Goal: Task Accomplishment & Management: Manage account settings

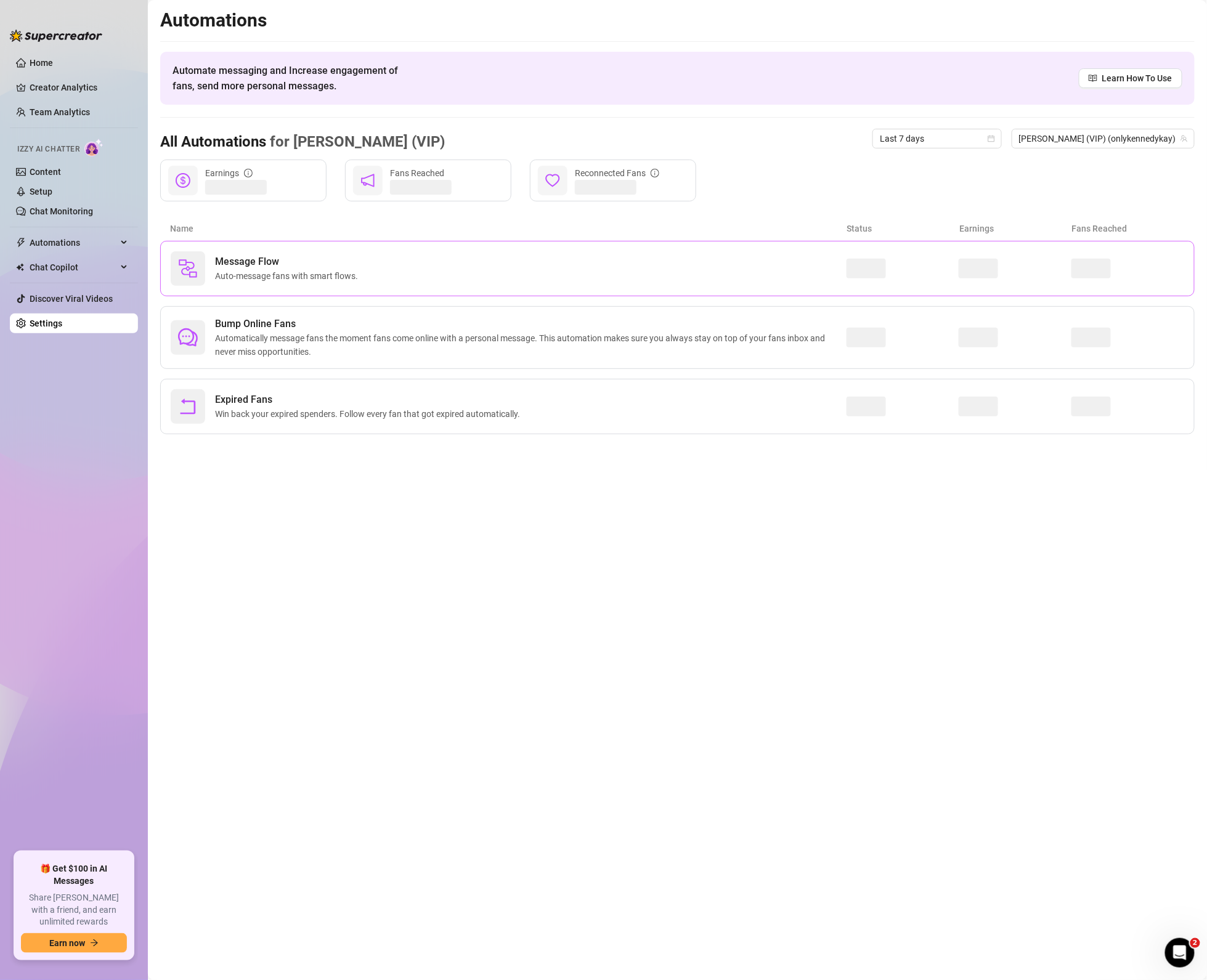
click at [364, 266] on div "Message Flow Auto-message fans with smart flows." at bounding box center [509, 268] width 676 height 35
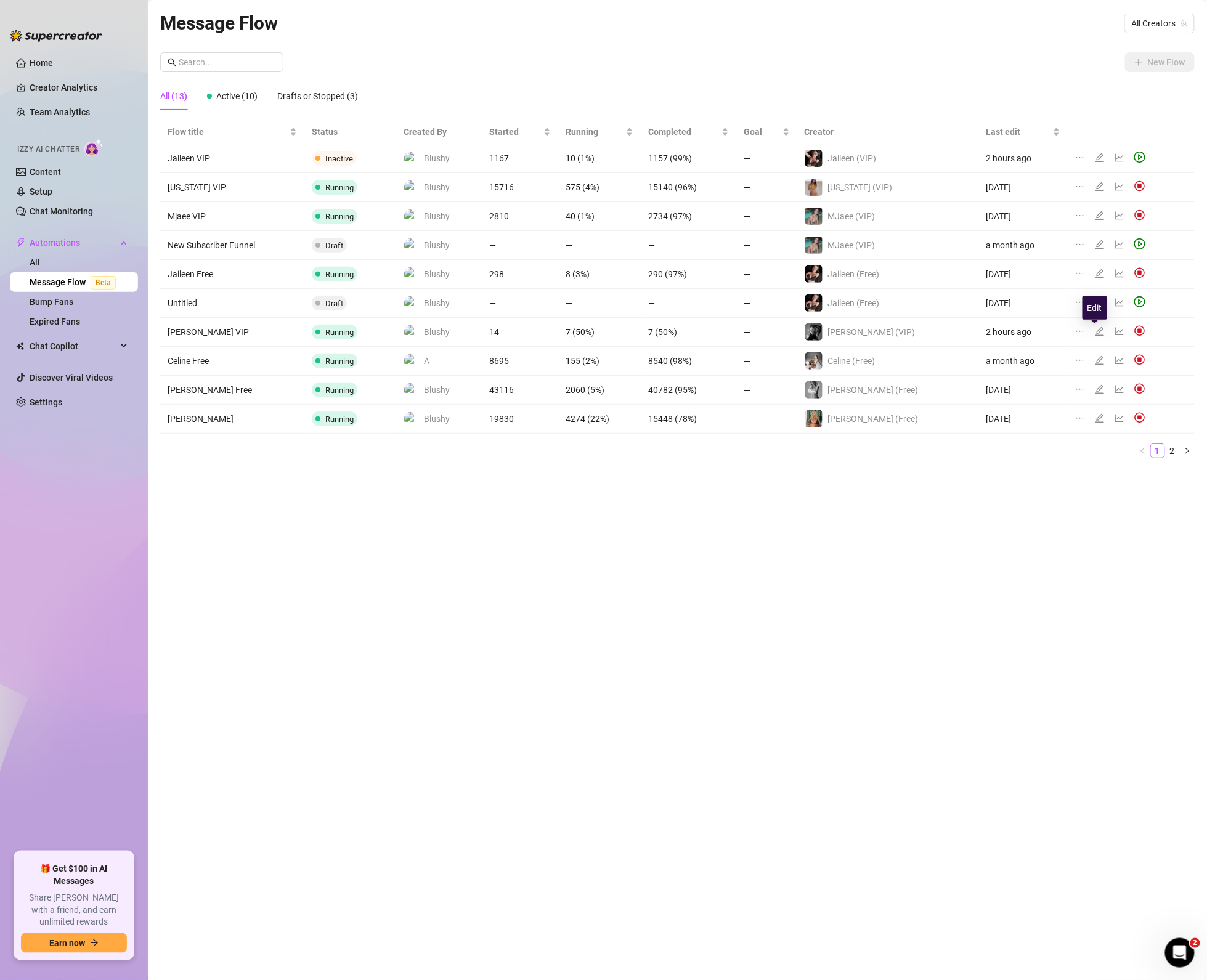
click at [1097, 336] on icon "edit" at bounding box center [1100, 331] width 9 height 9
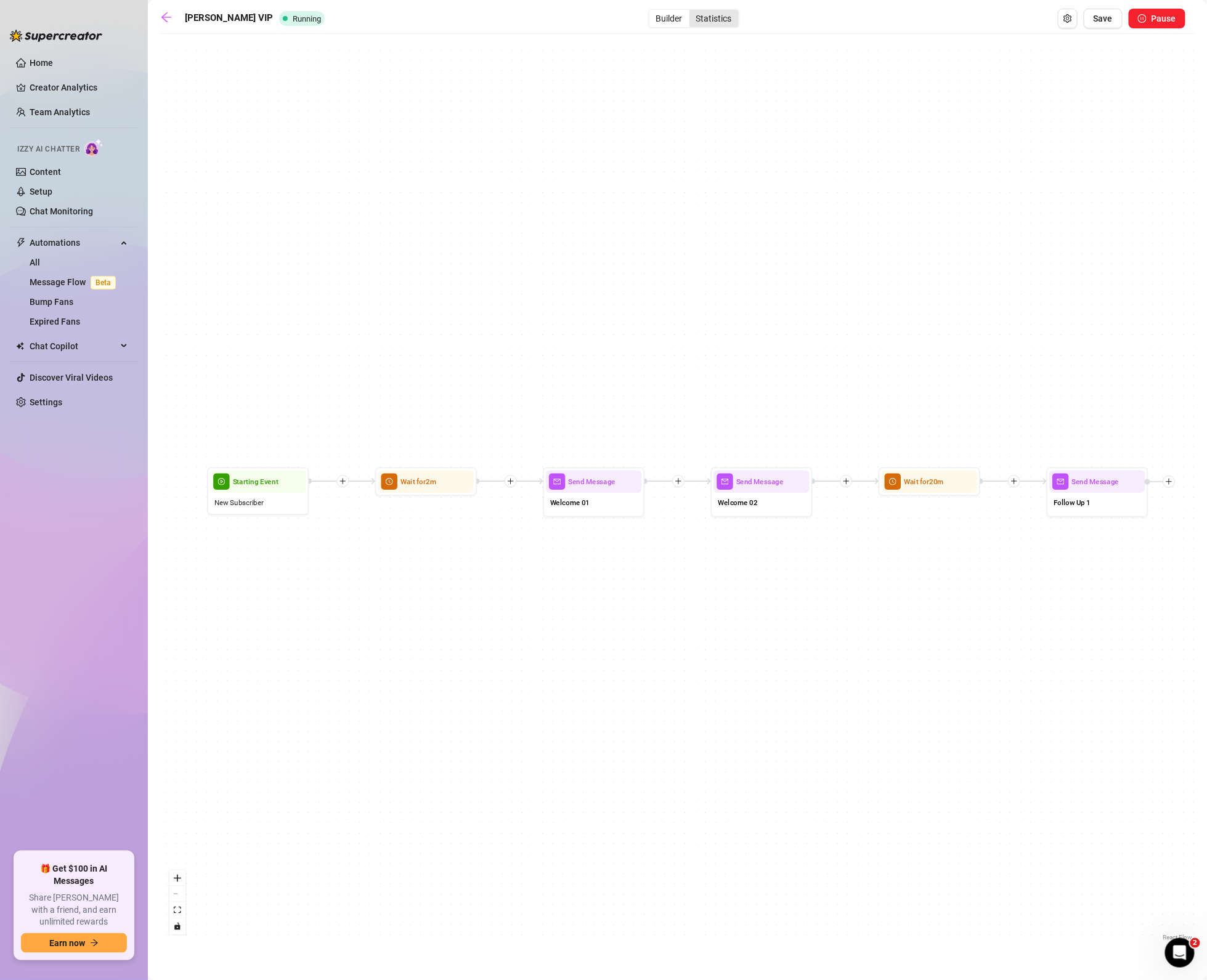
click at [700, 27] on div "Statistics" at bounding box center [714, 18] width 49 height 17
click at [692, 12] on input "Statistics" at bounding box center [692, 12] width 0 height 0
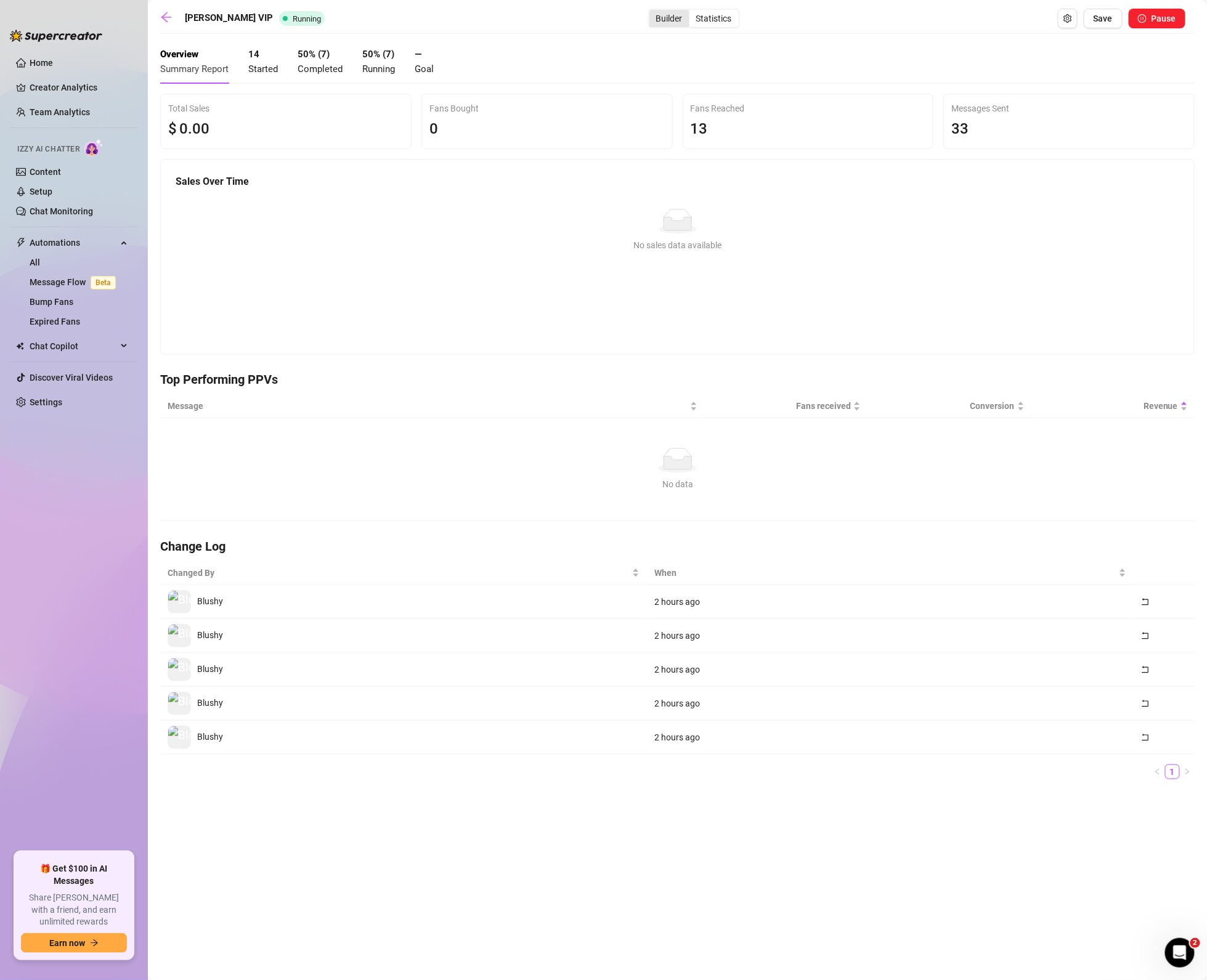
click at [649, 17] on div "Builder" at bounding box center [669, 18] width 40 height 17
click at [653, 12] on input "Builder" at bounding box center [653, 12] width 0 height 0
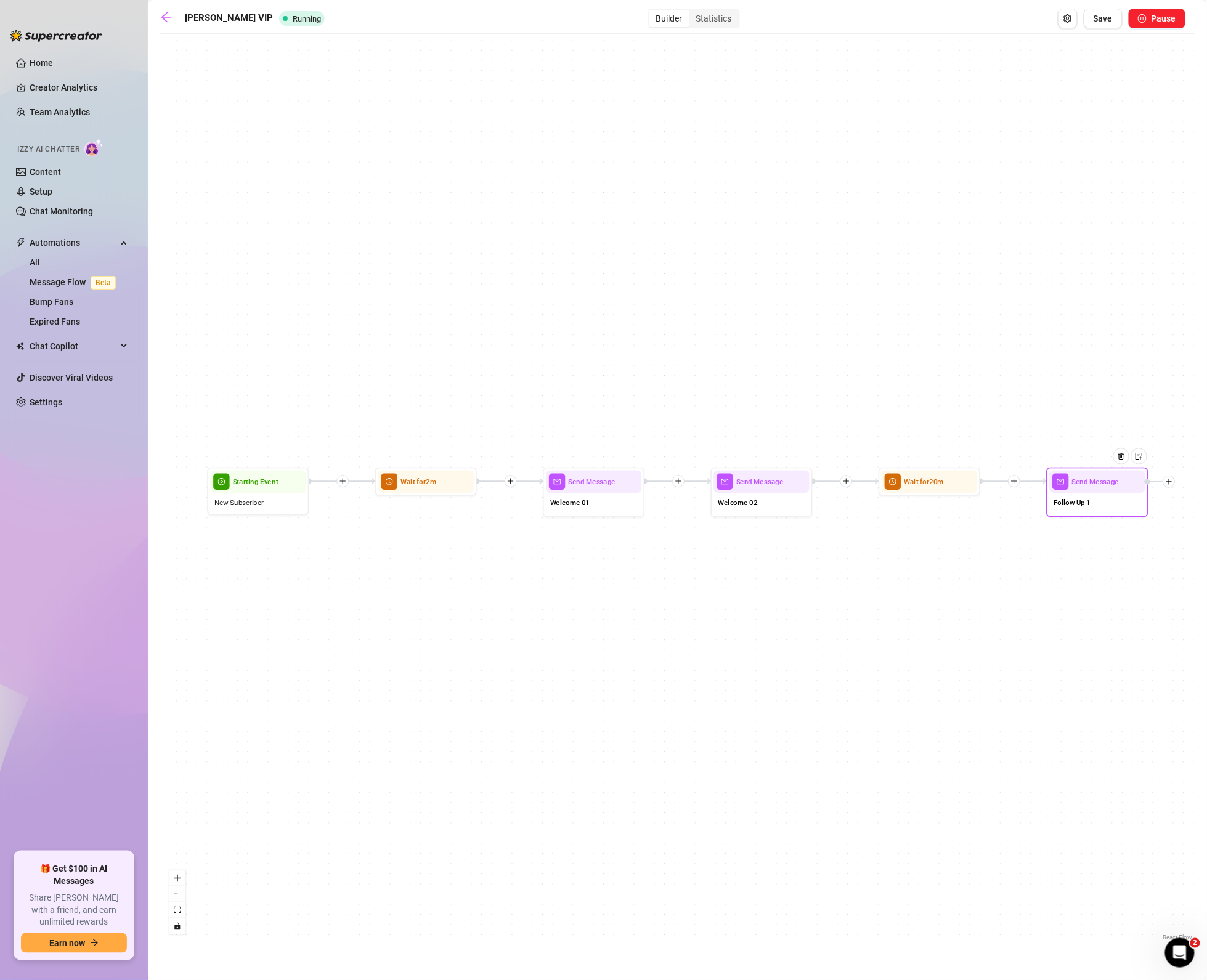
click at [1100, 495] on div "Follow Up 1" at bounding box center [1097, 503] width 96 height 21
type textarea "Cmon don't you wanna see more of me? 😝"
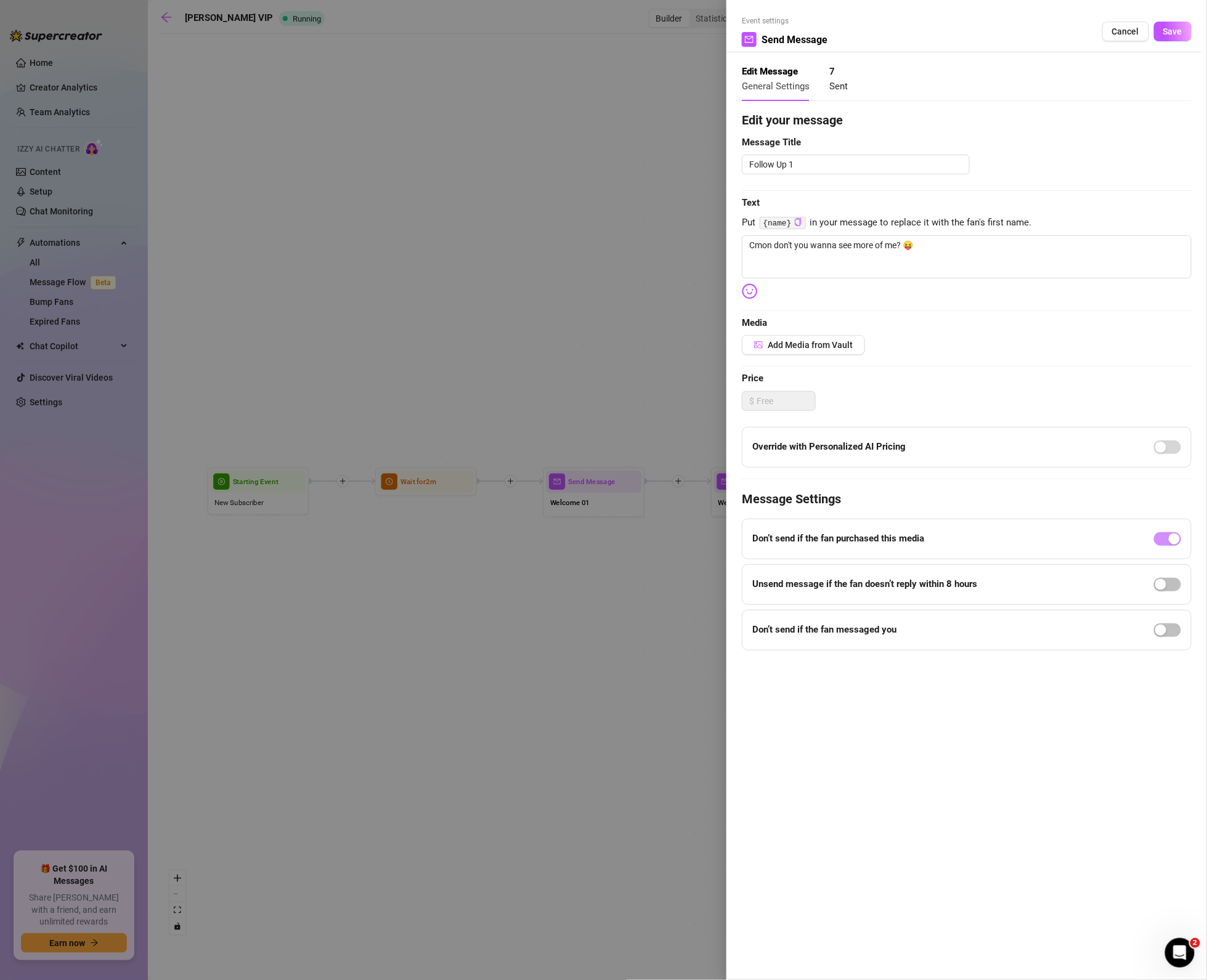
click at [483, 289] on div at bounding box center [604, 490] width 1207 height 980
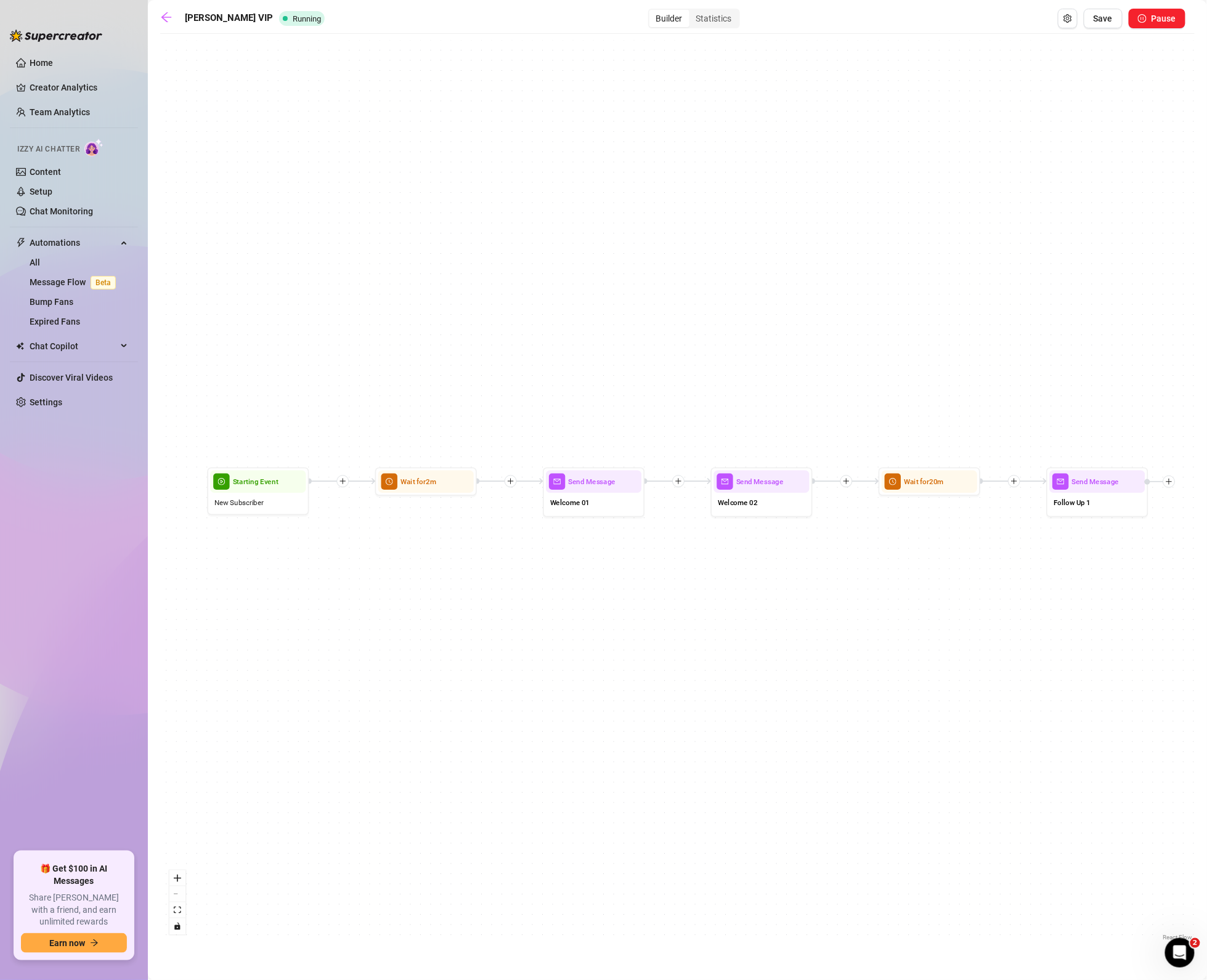
drag, startPoint x: 1199, startPoint y: 571, endPoint x: 1216, endPoint y: 583, distance: 20.8
click at [1206, 583] on html "Home Creator Analytics Team Analytics Izzy AI Chatter Content Setup Chat Monito…" at bounding box center [604, 490] width 1207 height 980
click at [1153, 19] on span "Pause" at bounding box center [1164, 18] width 25 height 10
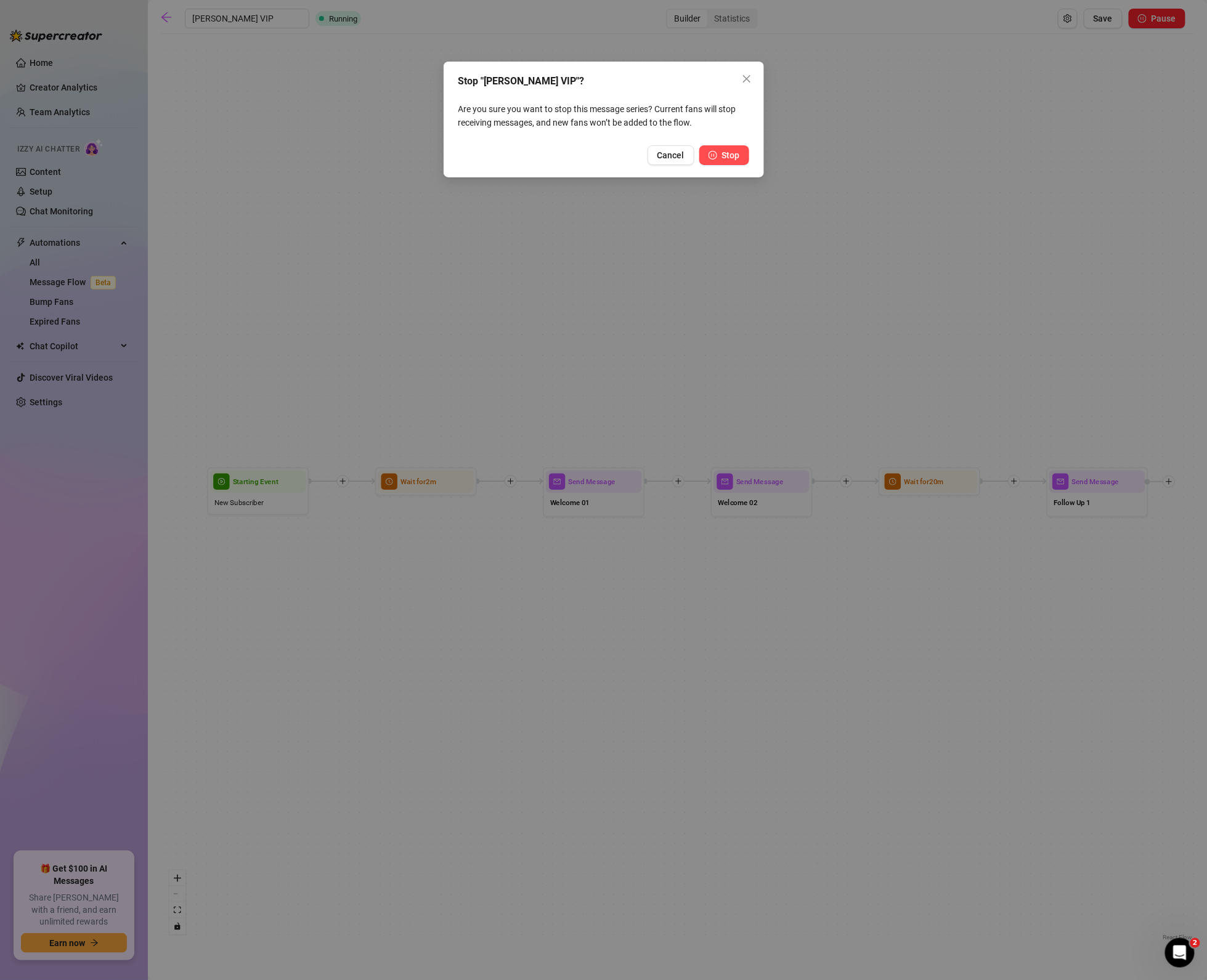
click at [735, 151] on span "Stop" at bounding box center [731, 155] width 18 height 10
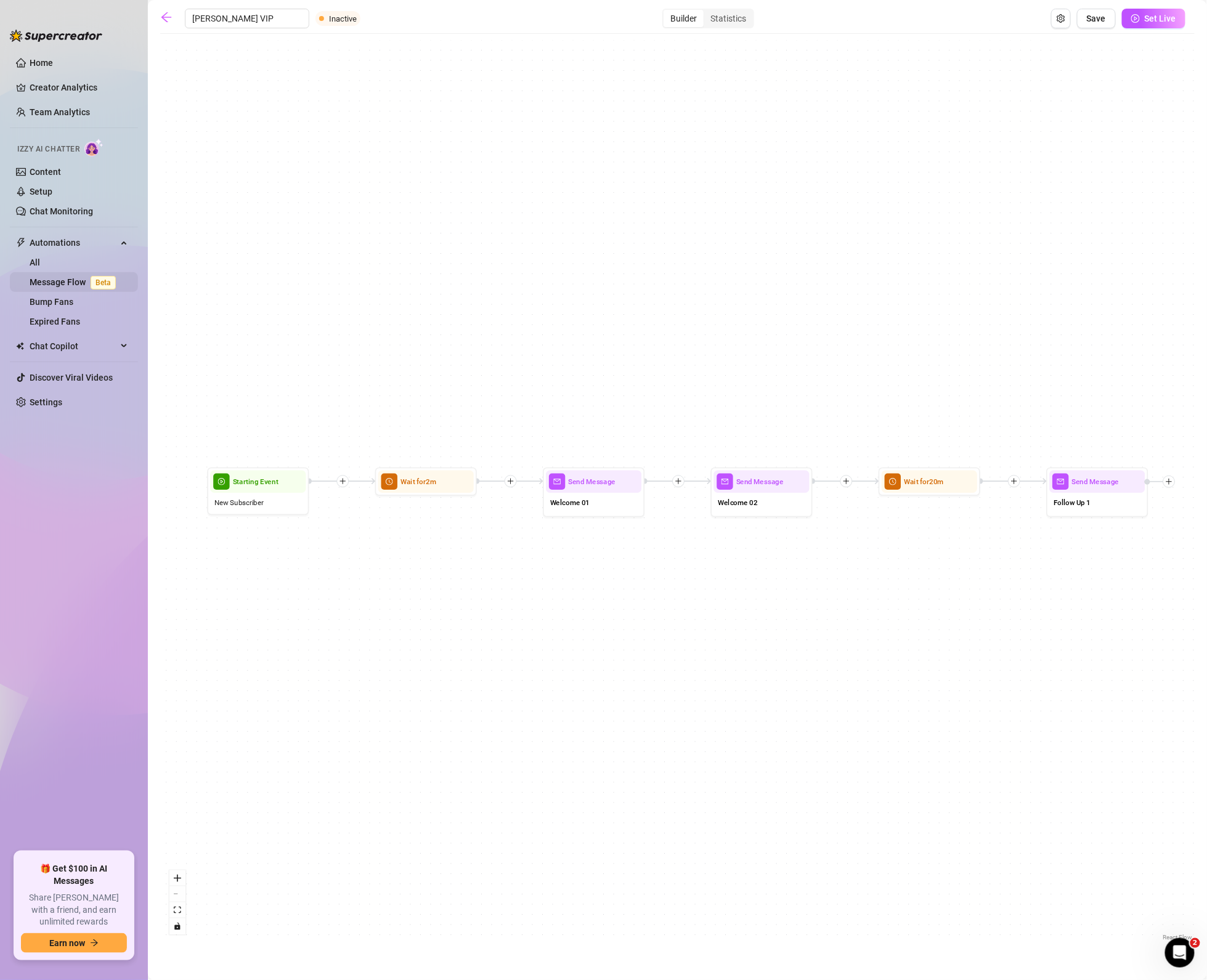
click at [55, 287] on link "Message Flow Beta" at bounding box center [75, 282] width 91 height 10
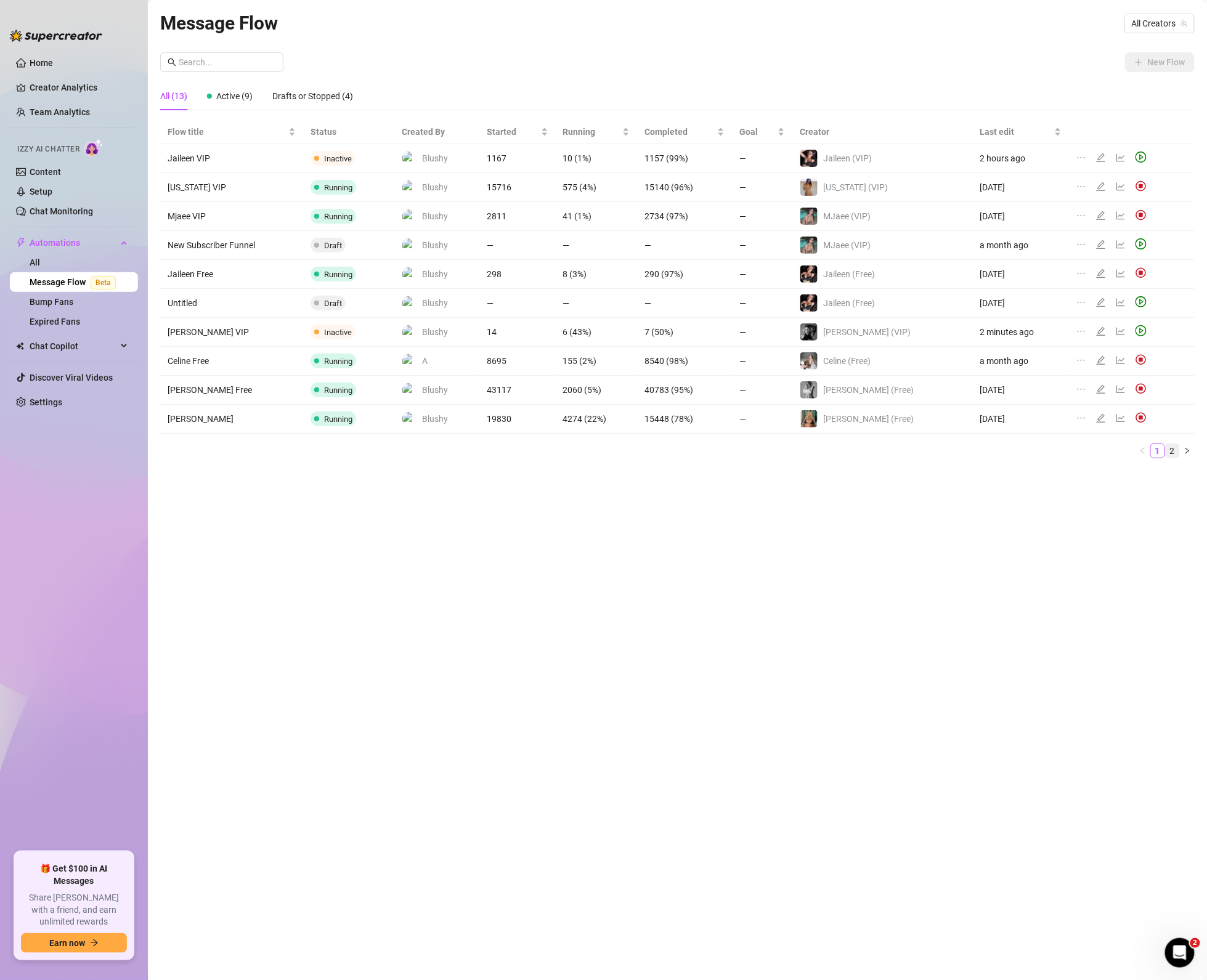
click at [1172, 455] on link "2" at bounding box center [1172, 450] width 13 height 13
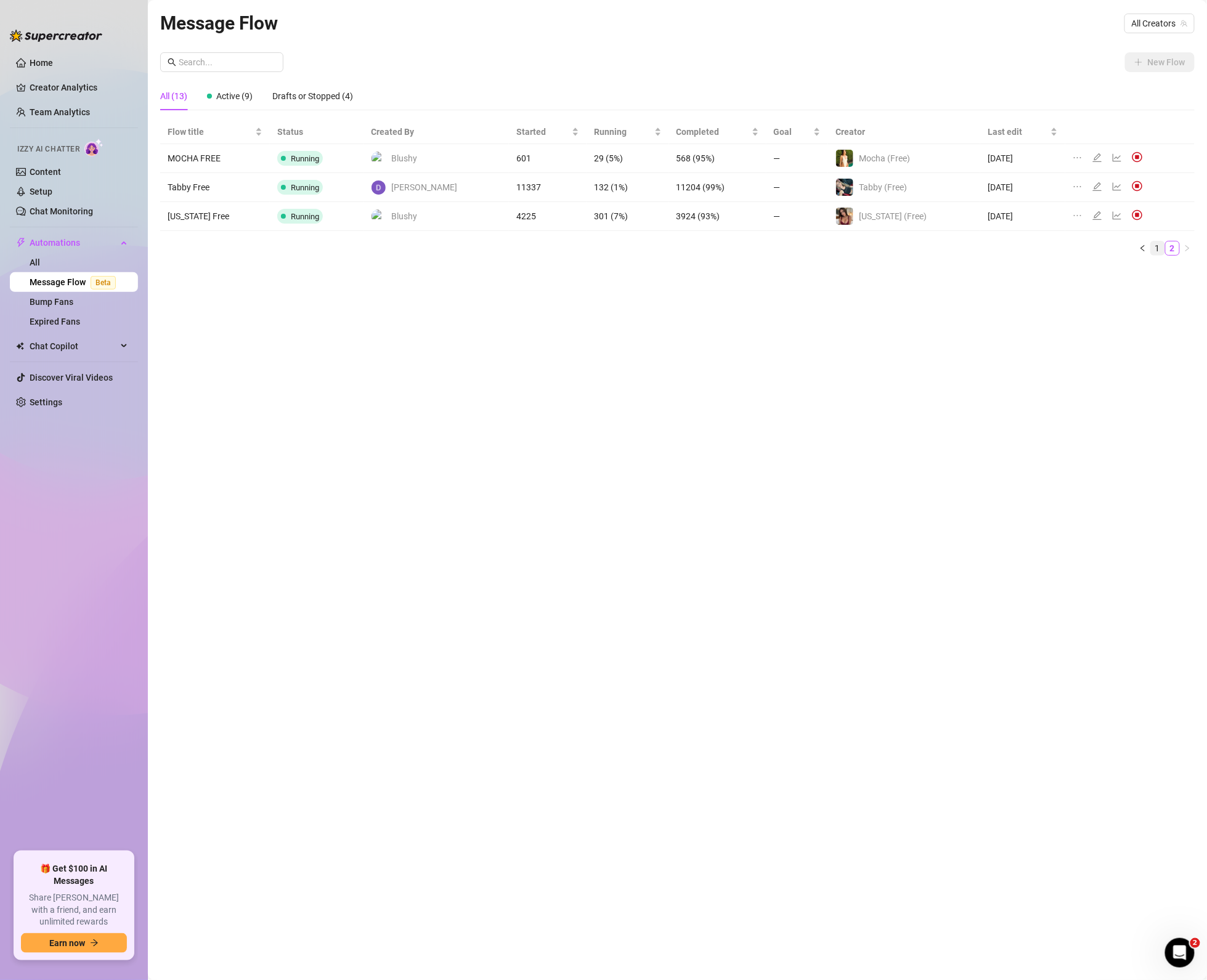
click at [1154, 241] on li "1" at bounding box center [1157, 248] width 15 height 15
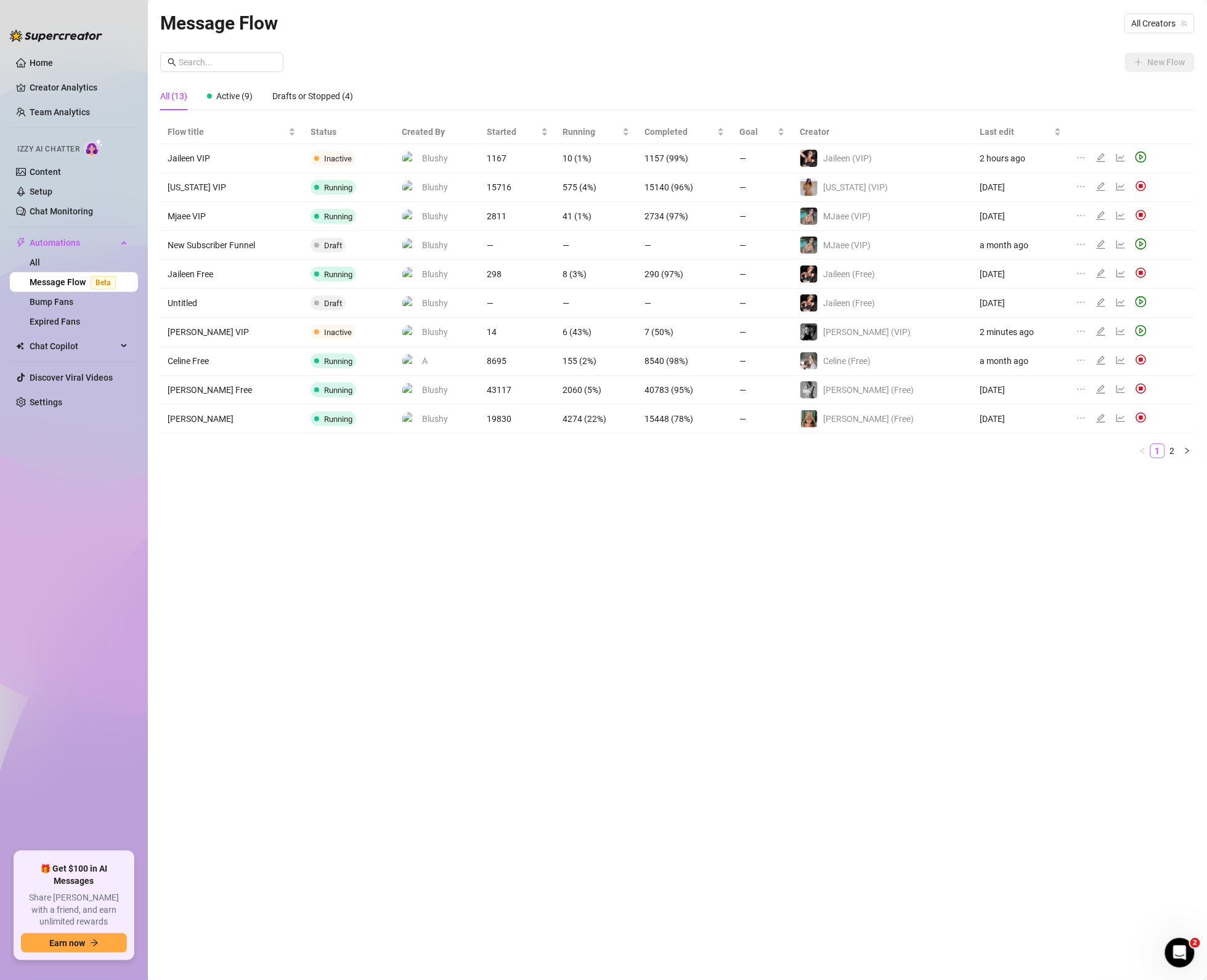
click at [107, 516] on ul "Home Creator Analytics Team Analytics Izzy AI Chatter Content Setup Chat Monito…" at bounding box center [73, 447] width 128 height 798
click at [507, 703] on div "Message Flow All Creators New Flow All (13) Active (9) Drafts or Stopped (4) Fl…" at bounding box center [677, 476] width 1034 height 934
